Goal: Navigation & Orientation: Find specific page/section

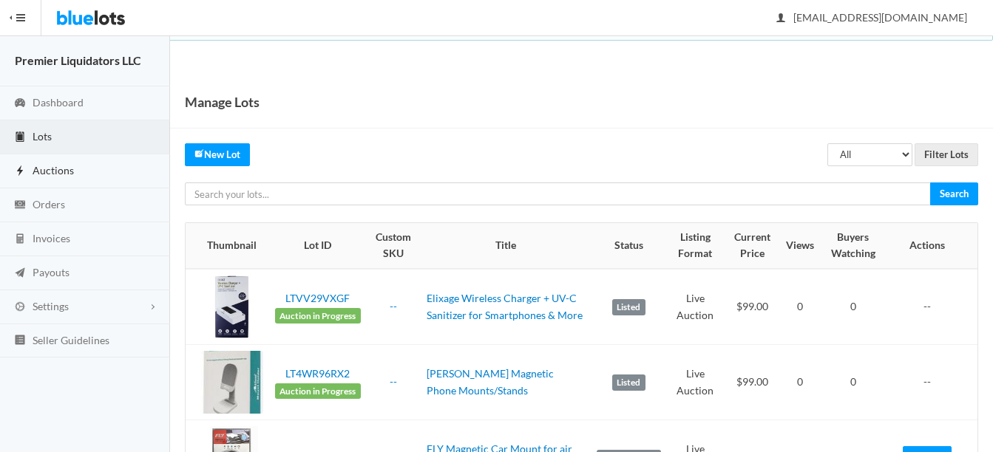
click at [51, 165] on span "Auctions" at bounding box center [53, 170] width 41 height 13
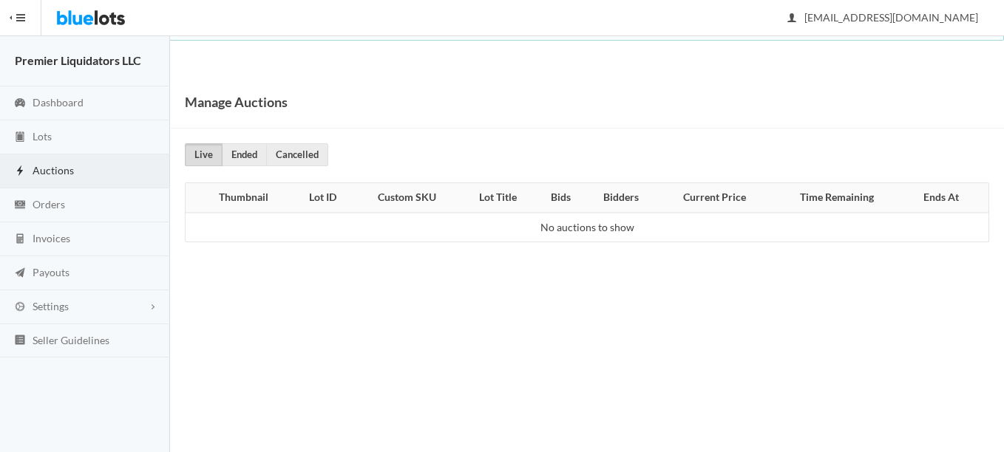
click at [46, 166] on span "Auctions" at bounding box center [53, 170] width 41 height 13
click at [52, 138] on span "Lots" at bounding box center [42, 136] width 19 height 13
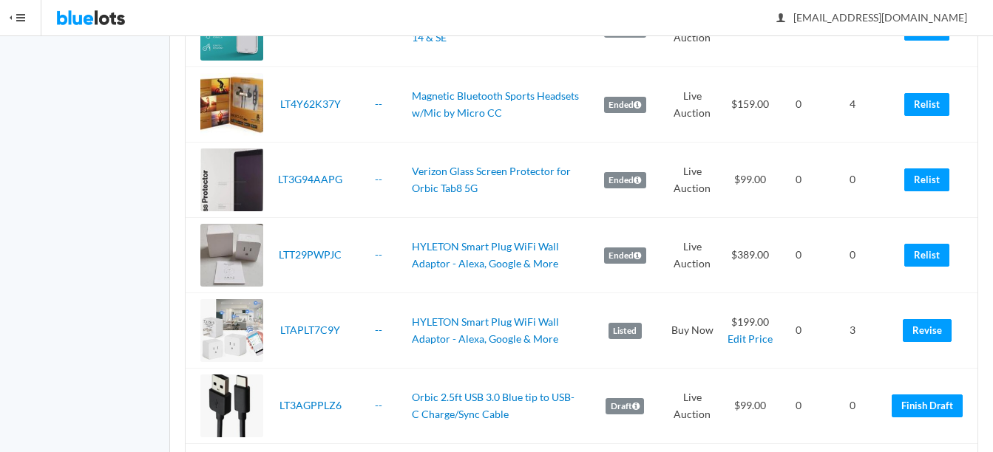
scroll to position [813, 0]
